Goal: Navigation & Orientation: Find specific page/section

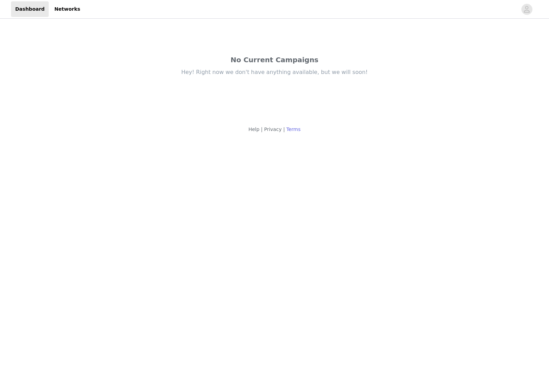
click at [290, 129] on link "Terms" at bounding box center [293, 129] width 14 height 6
